Goal: Find specific page/section: Find specific page/section

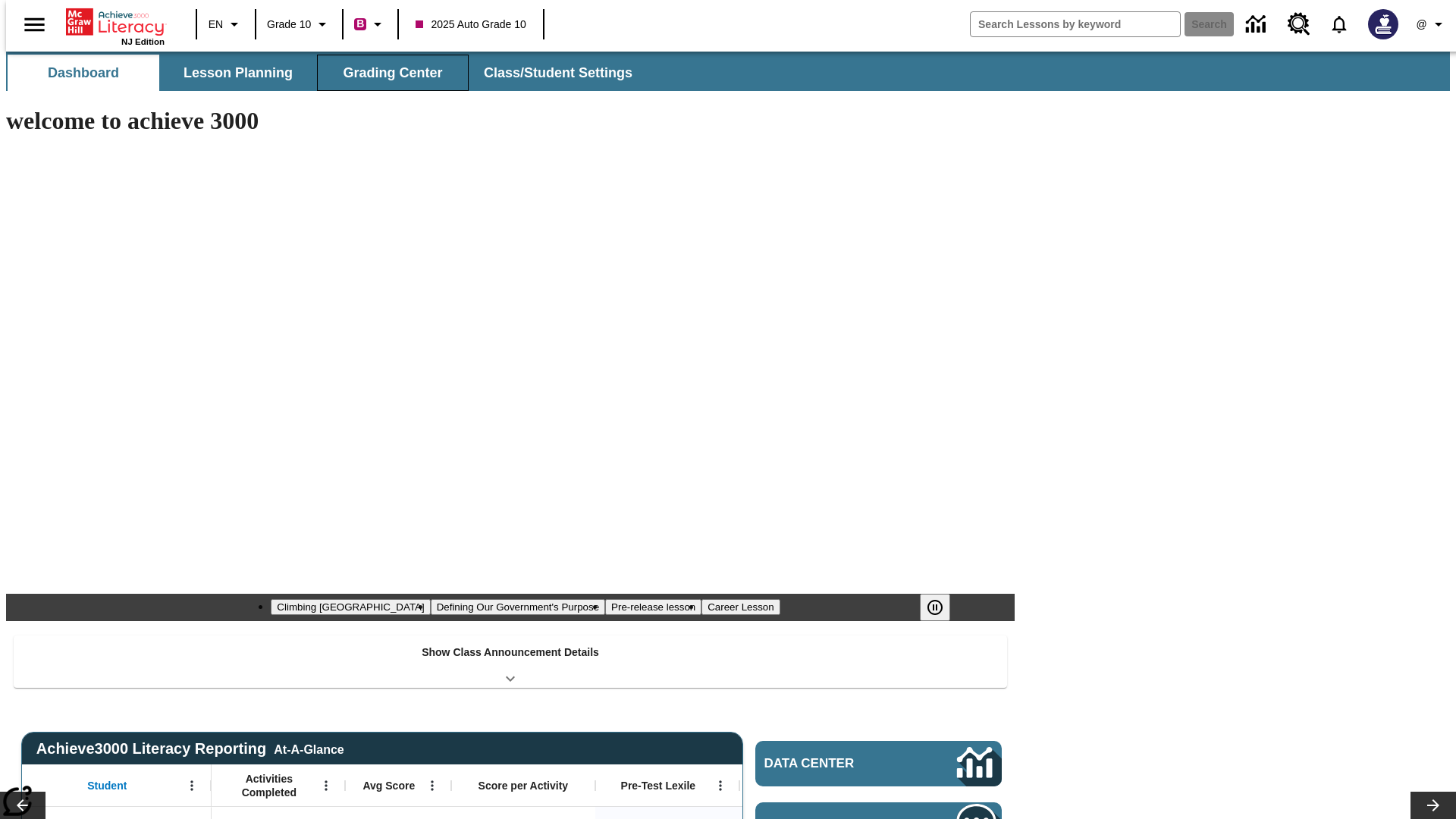
click at [387, 73] on button "Grading Center" at bounding box center [393, 72] width 152 height 36
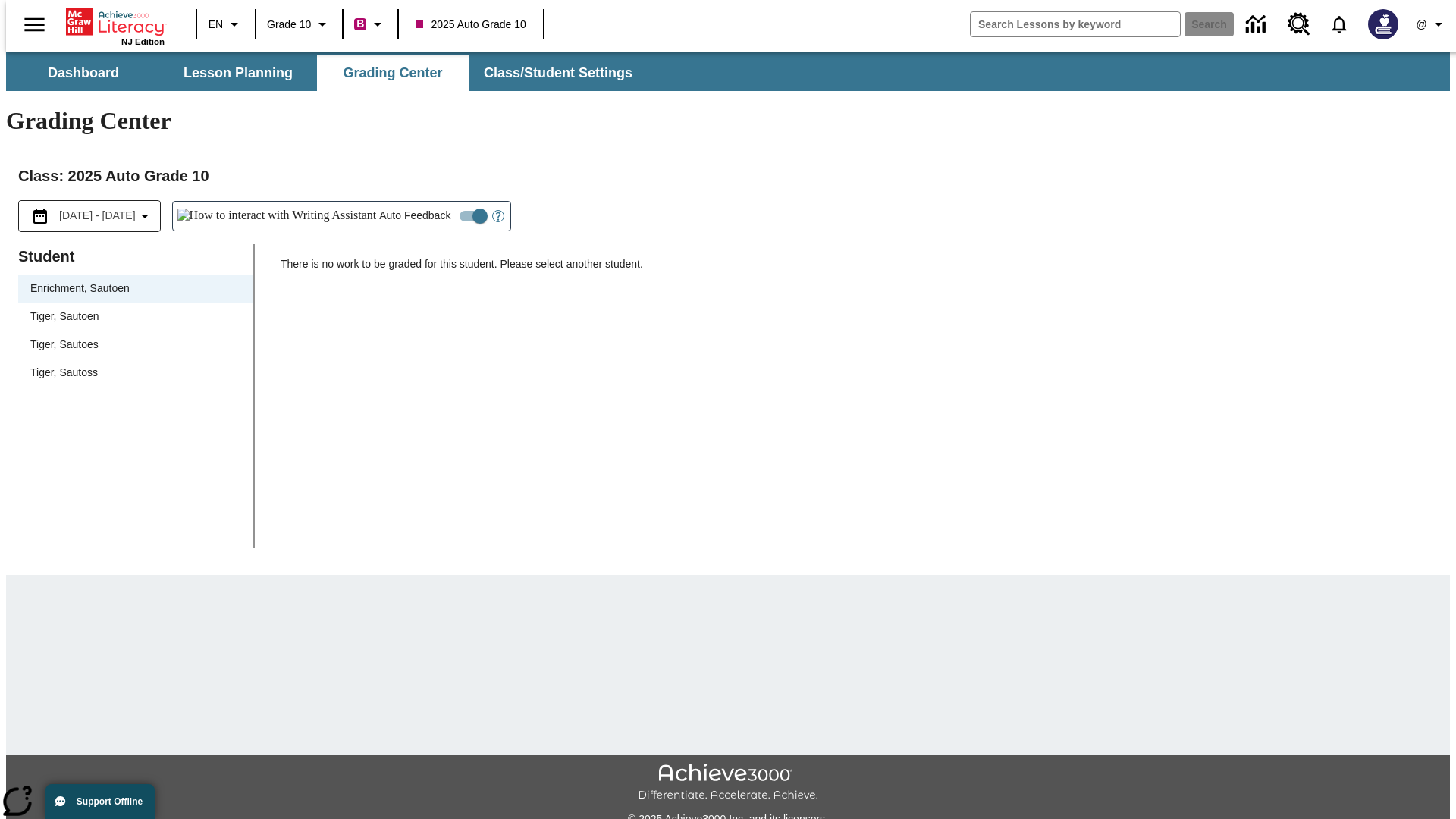
click at [130, 309] on span "Tiger, Sautoen" at bounding box center [136, 317] width 211 height 16
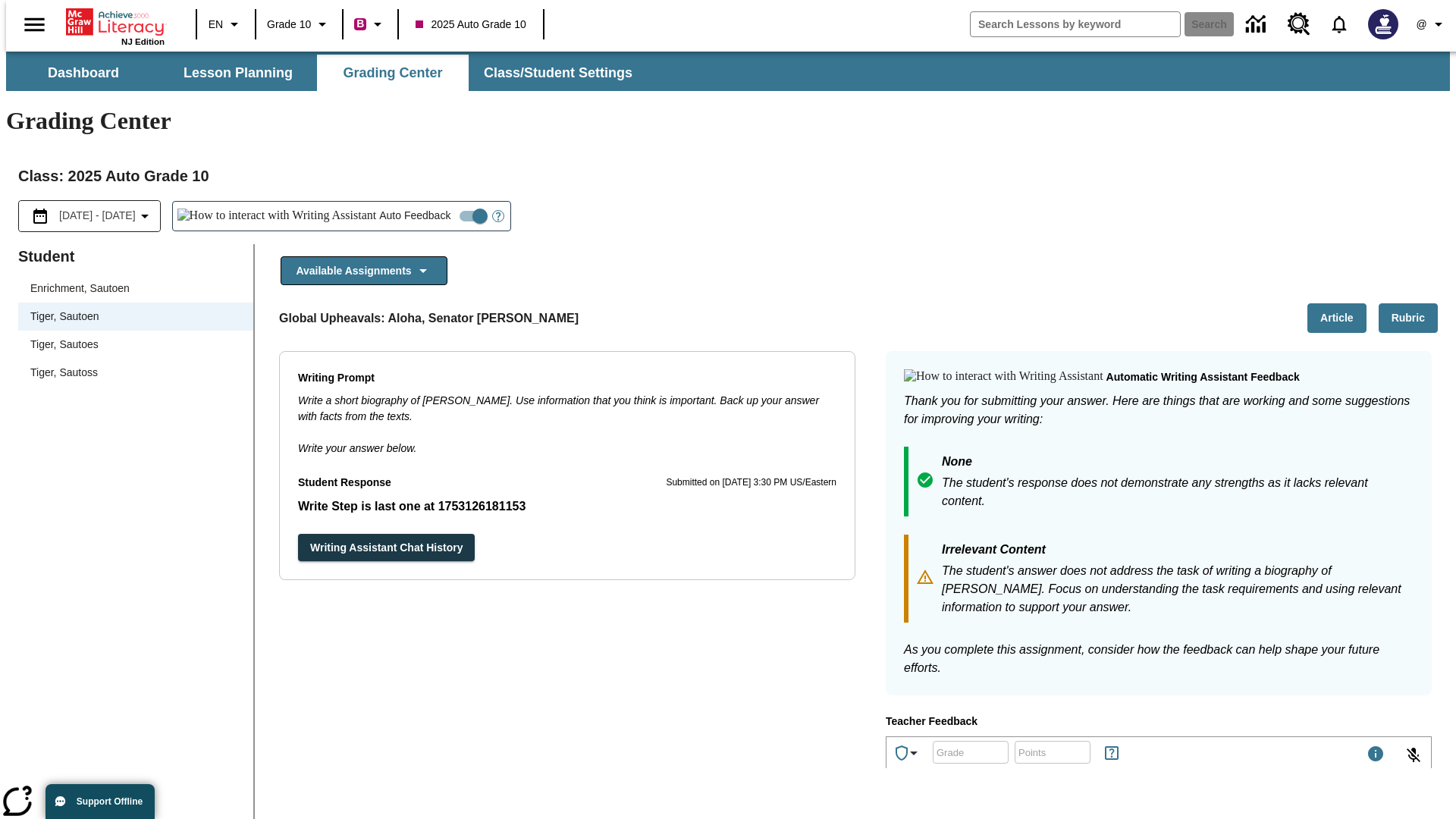
scroll to position [263, 0]
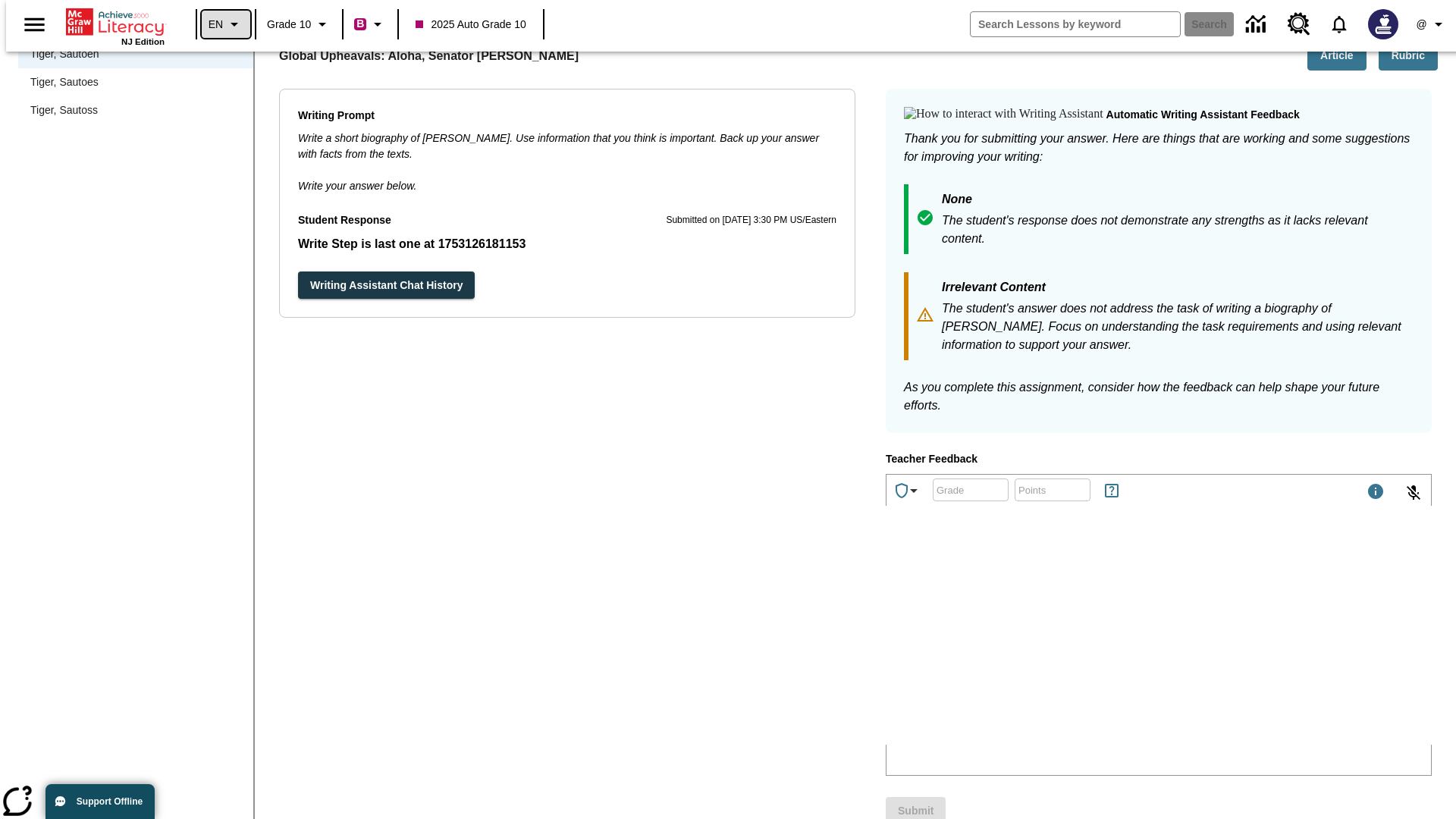
click at [225, 25] on icon "Language: EN, Select a language" at bounding box center [234, 24] width 18 height 18
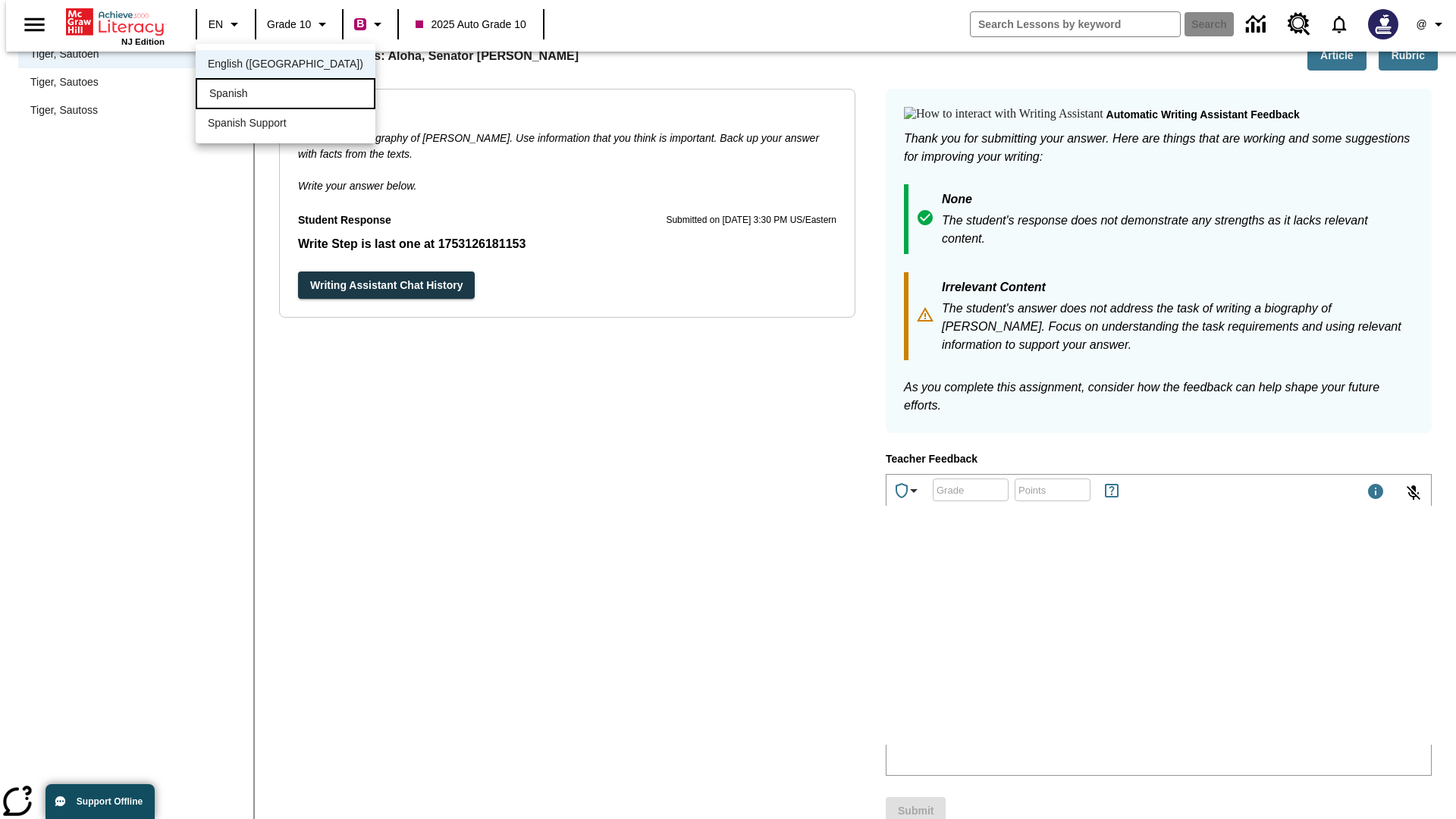
click at [253, 95] on div "Spanish" at bounding box center [285, 93] width 180 height 31
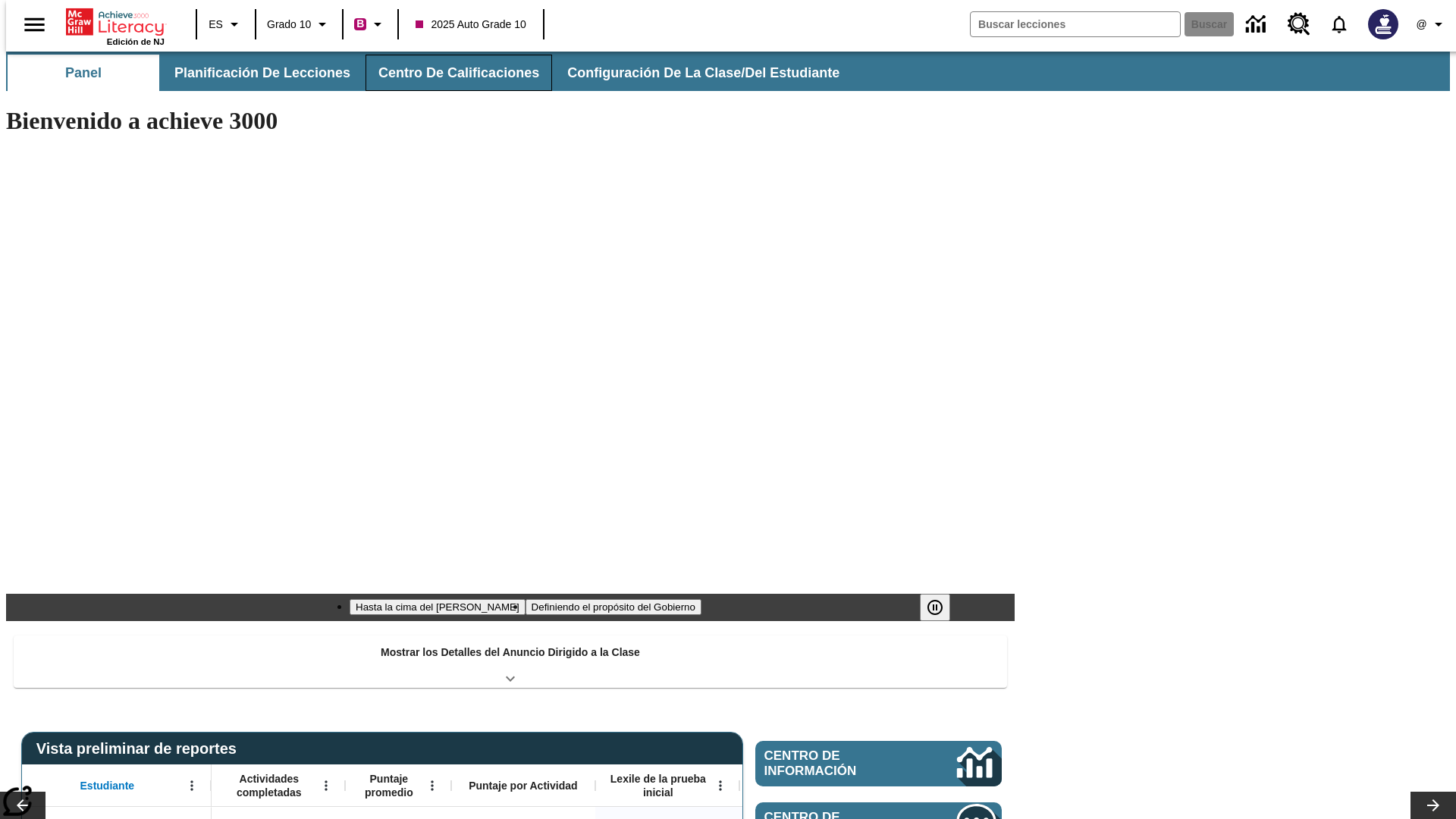
click at [446, 73] on button "Centro de calificaciones" at bounding box center [458, 72] width 186 height 36
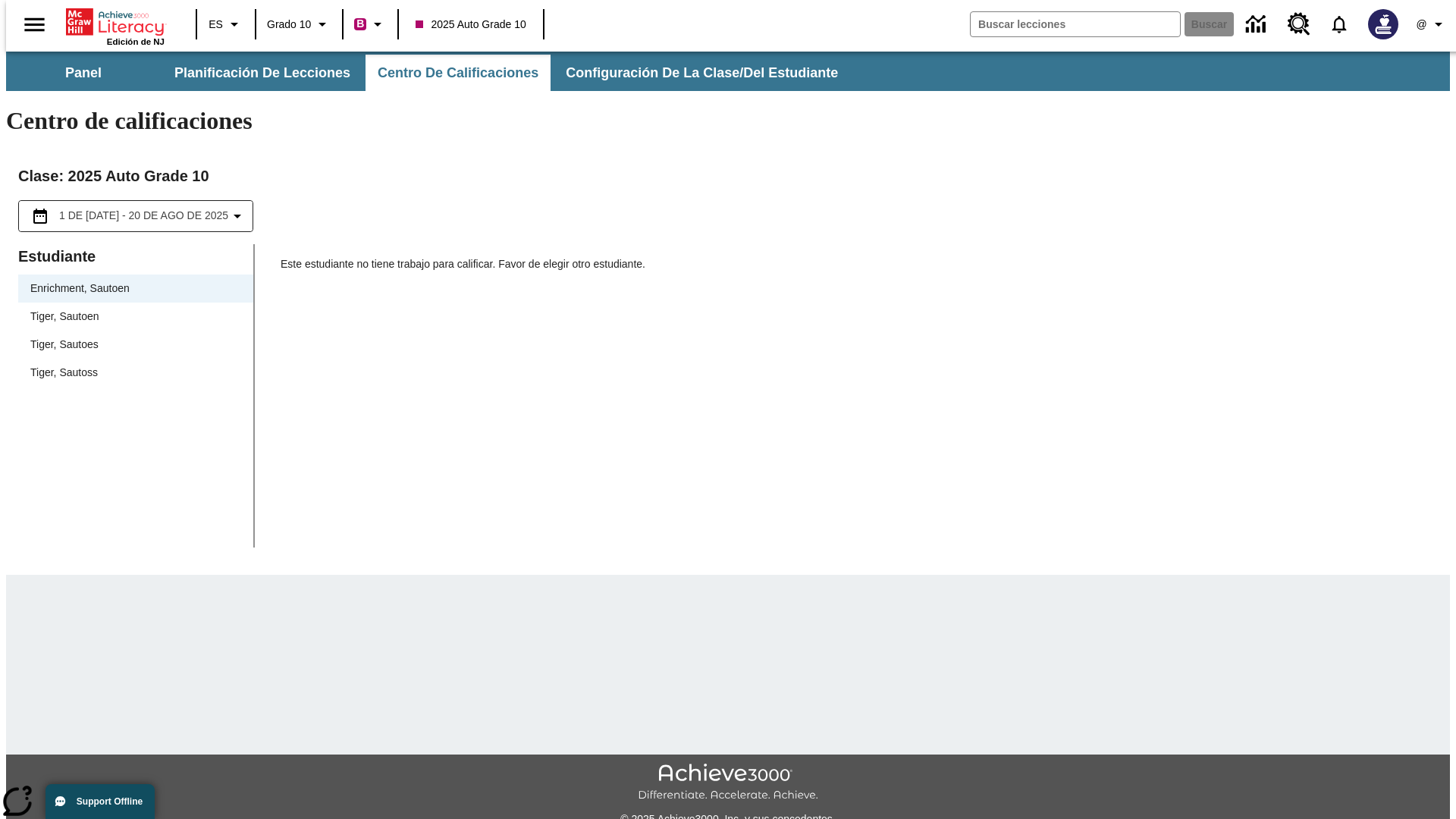
click at [130, 309] on span "Tiger, Sautoen" at bounding box center [136, 317] width 211 height 16
